Goal: Information Seeking & Learning: Learn about a topic

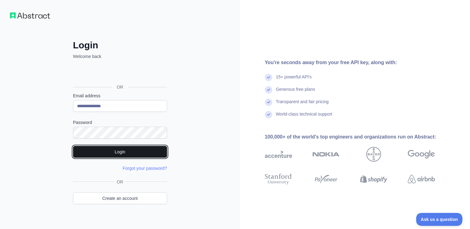
click at [124, 148] on button "Login" at bounding box center [120, 152] width 94 height 12
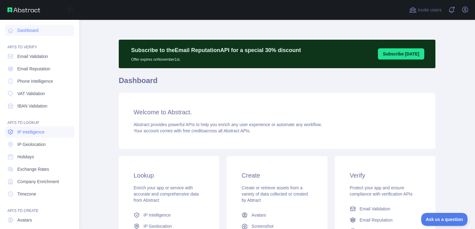
click at [32, 133] on span "IP Intelligence" at bounding box center [30, 132] width 27 height 6
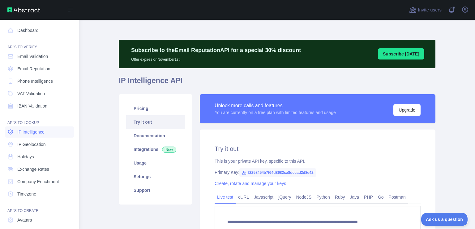
type textarea "**********"
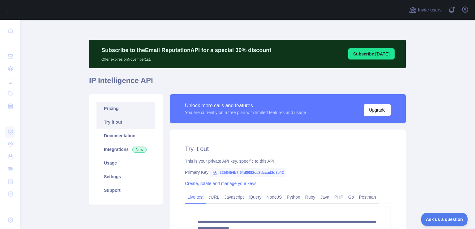
click at [111, 108] on link "Pricing" at bounding box center [125, 108] width 59 height 14
